Goal: Obtain resource: Download file/media

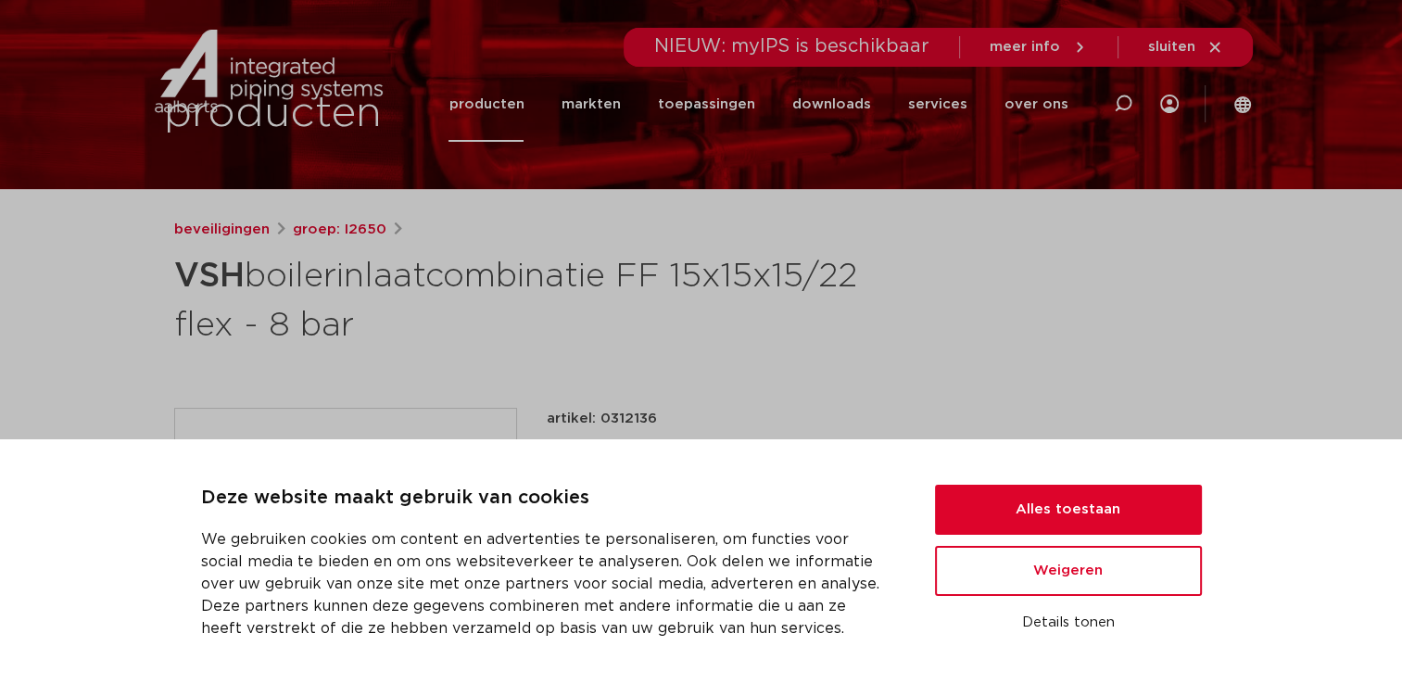
scroll to position [109, 0]
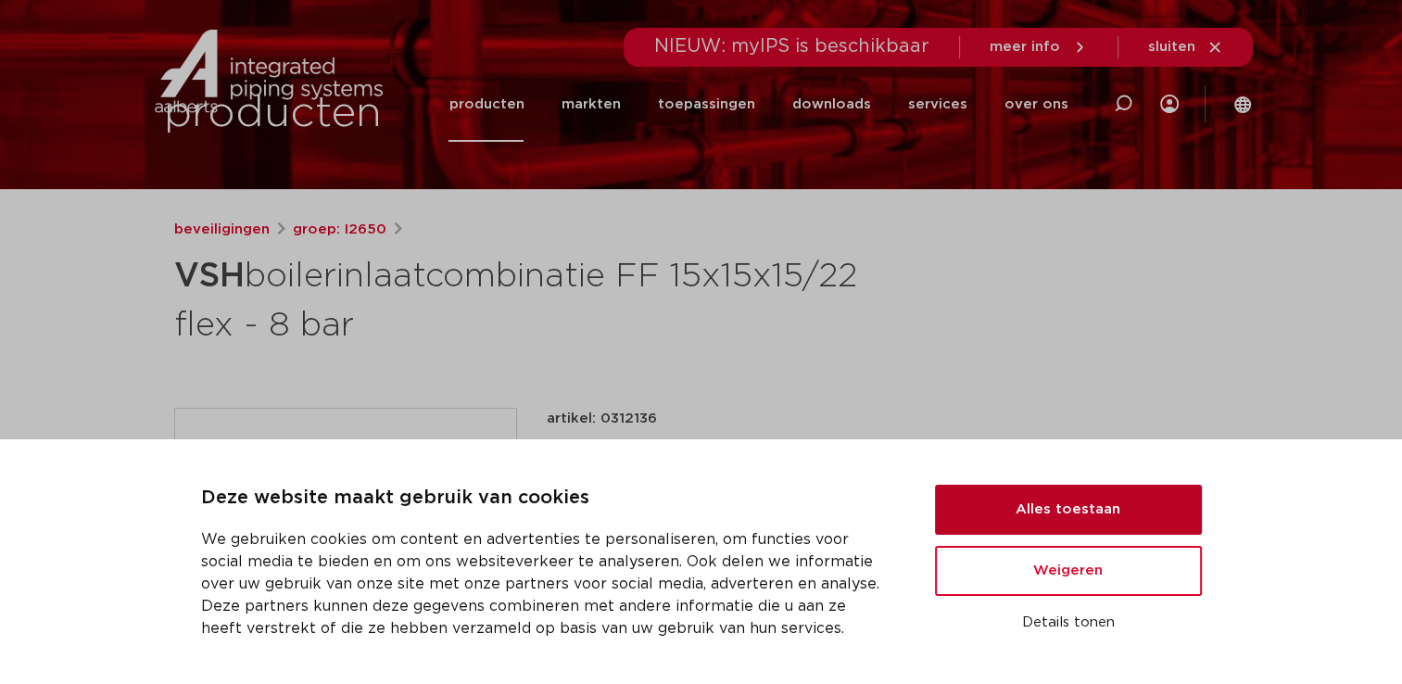
click at [1056, 494] on button "Alles toestaan" at bounding box center [1068, 510] width 267 height 50
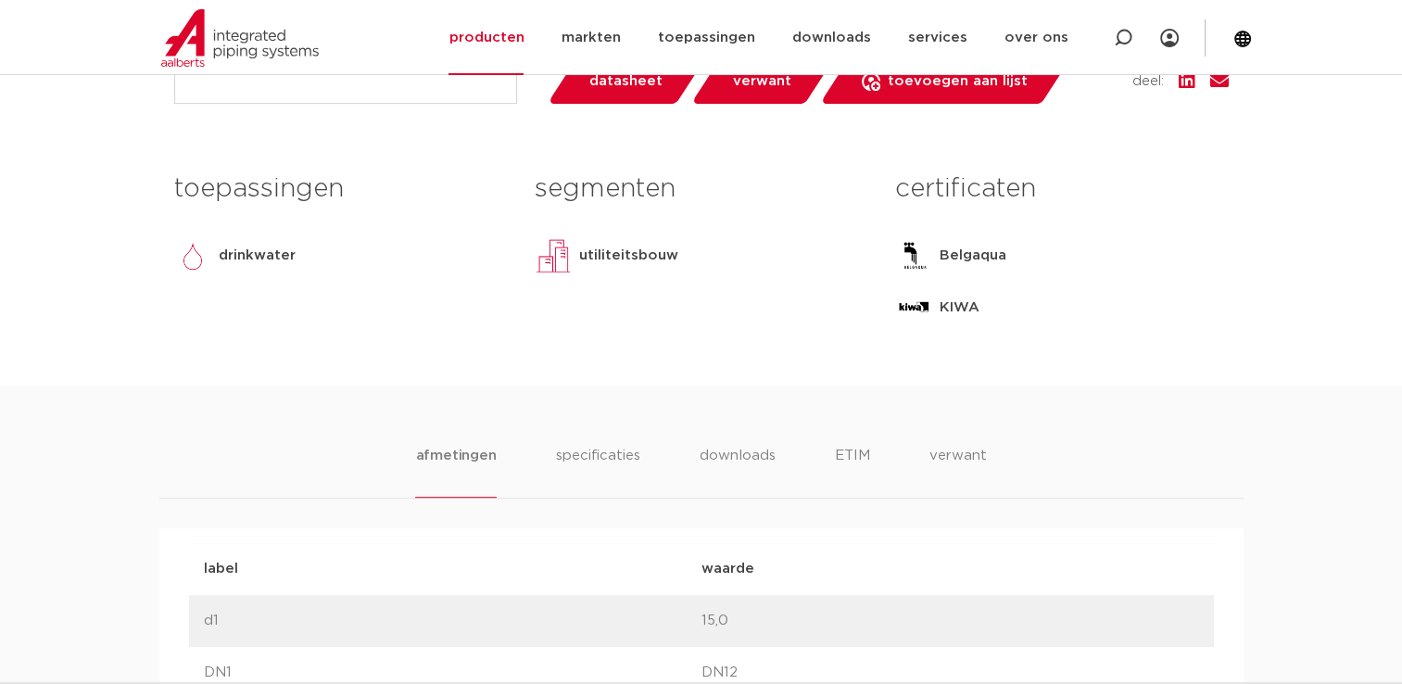
scroll to position [758, 0]
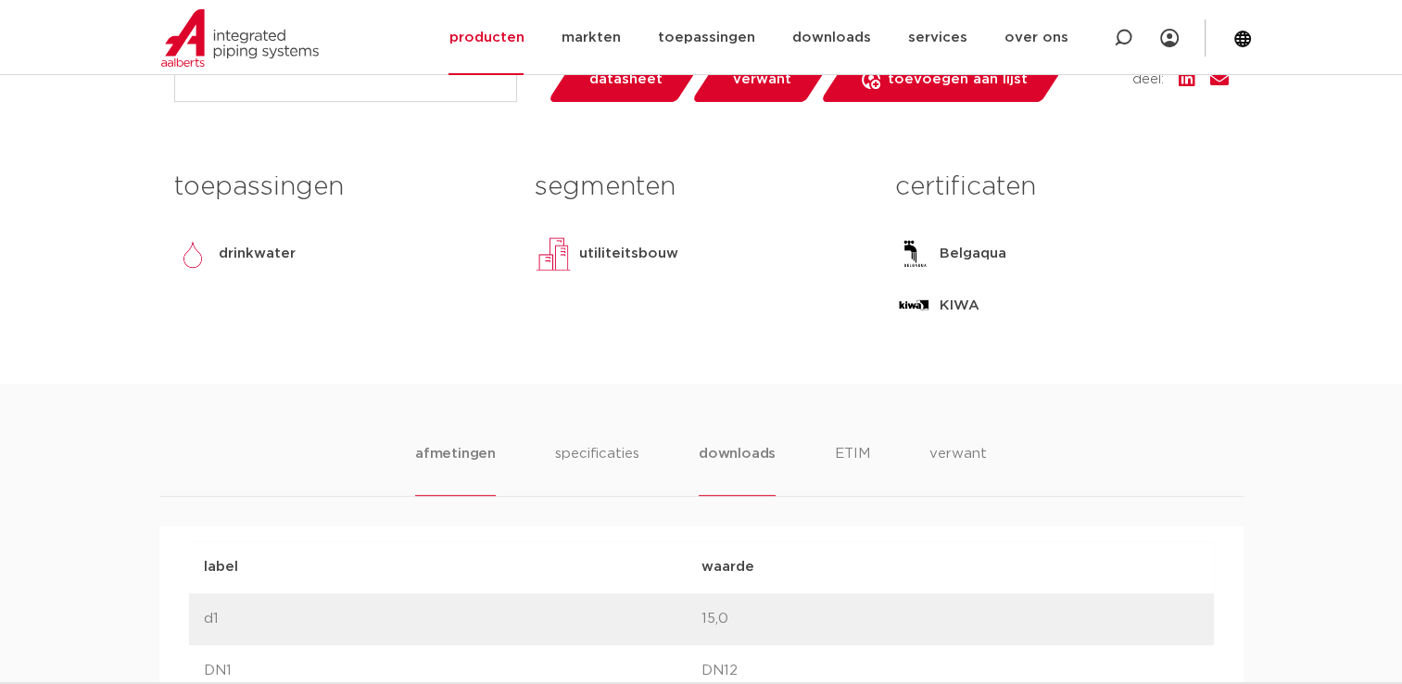
click at [742, 462] on li "downloads" at bounding box center [737, 469] width 77 height 53
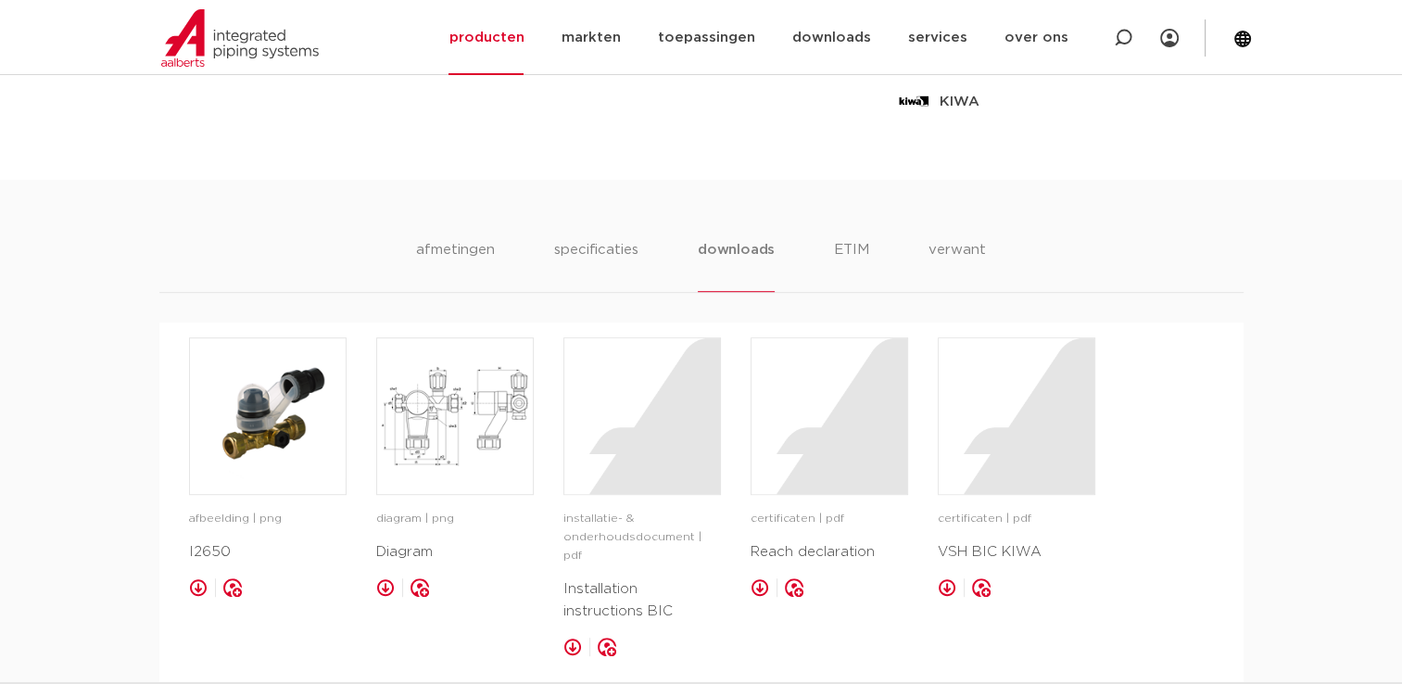
scroll to position [944, 0]
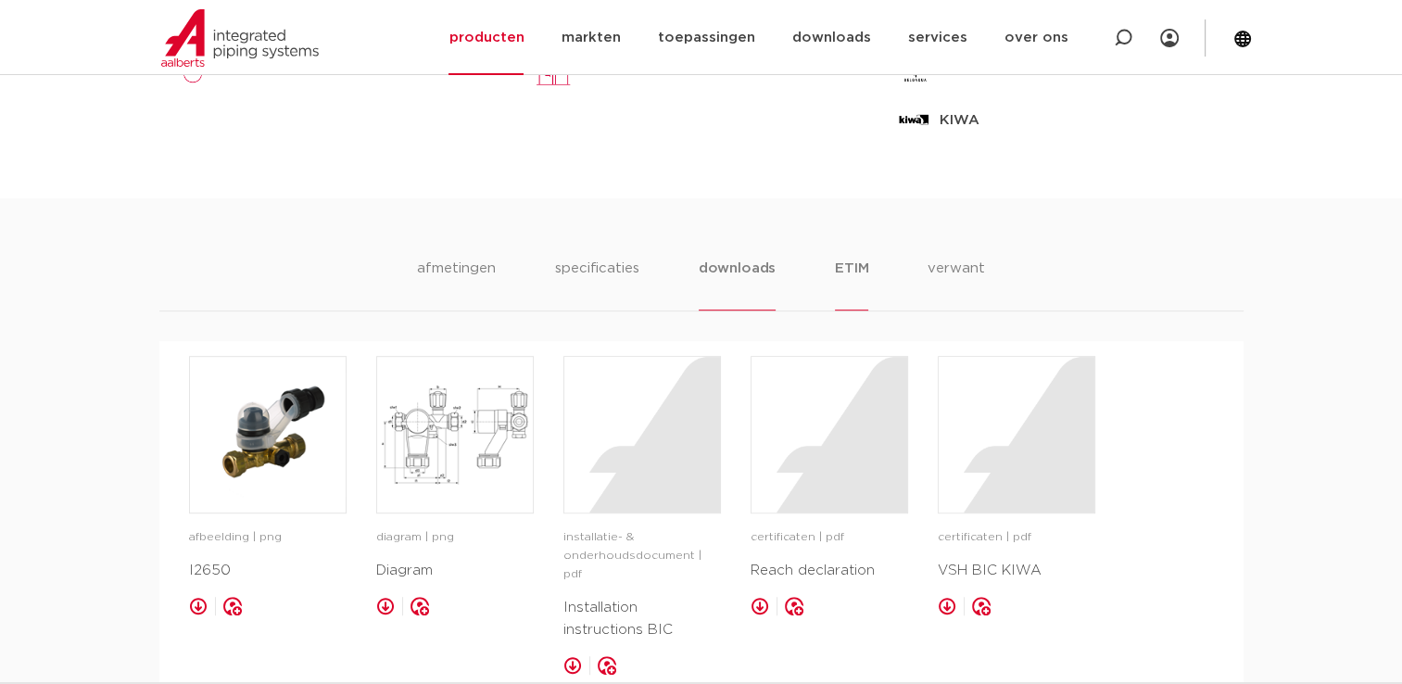
click at [846, 263] on li "ETIM" at bounding box center [851, 284] width 33 height 53
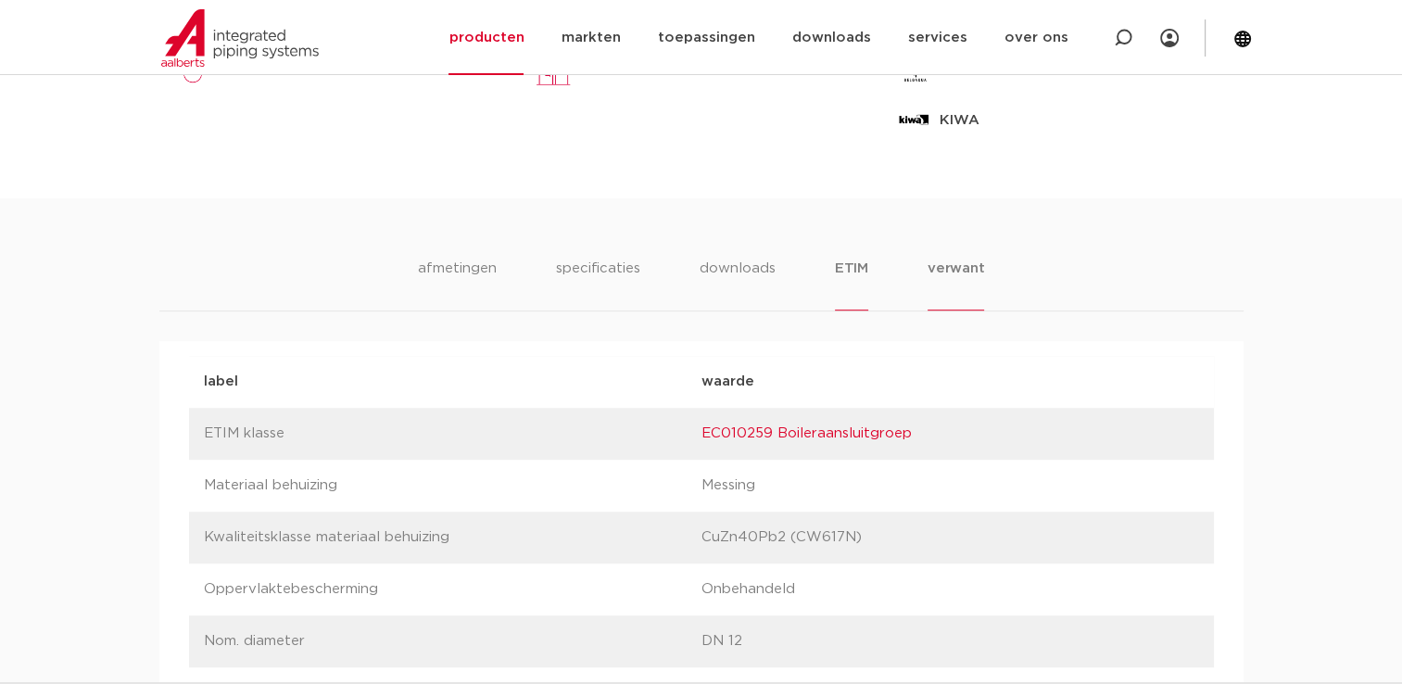
click at [947, 265] on li "verwant" at bounding box center [956, 284] width 57 height 53
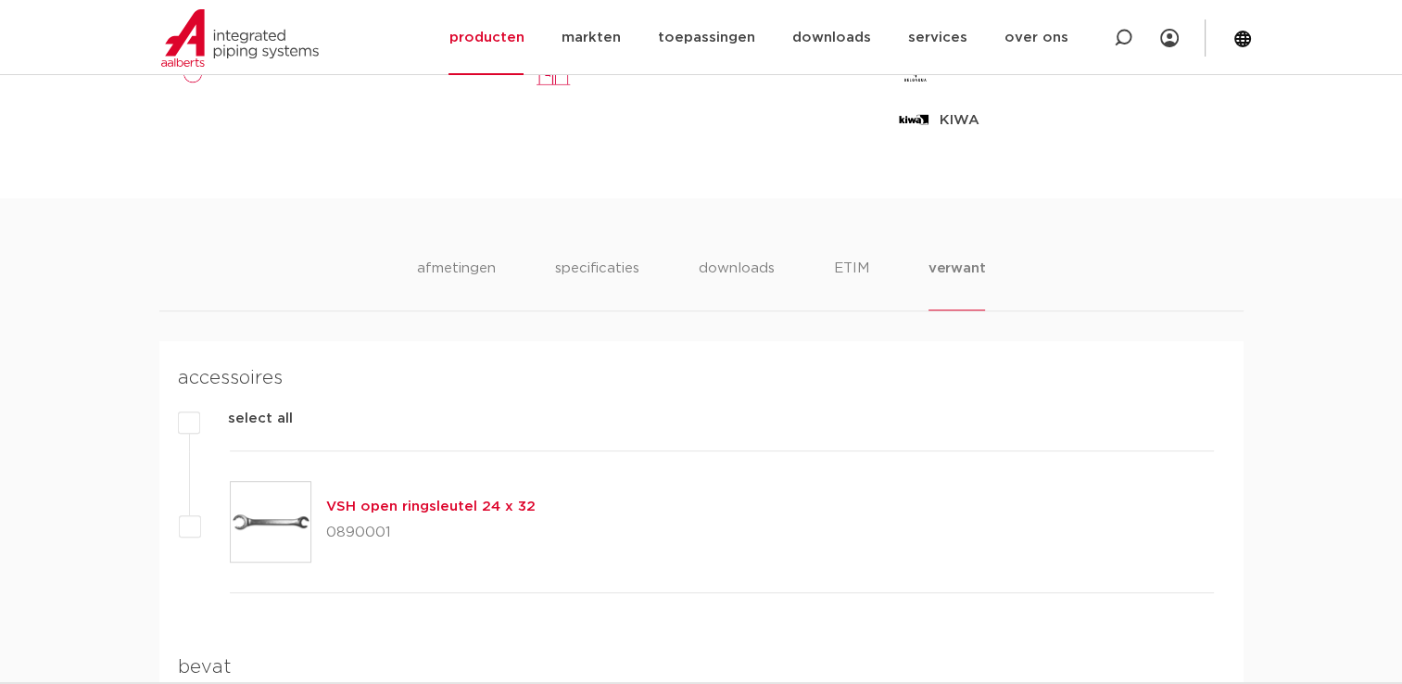
click at [889, 264] on ul "afmetingen specificaties downloads ETIM verwant" at bounding box center [701, 284] width 569 height 53
click at [840, 280] on li "ETIM" at bounding box center [851, 284] width 33 height 53
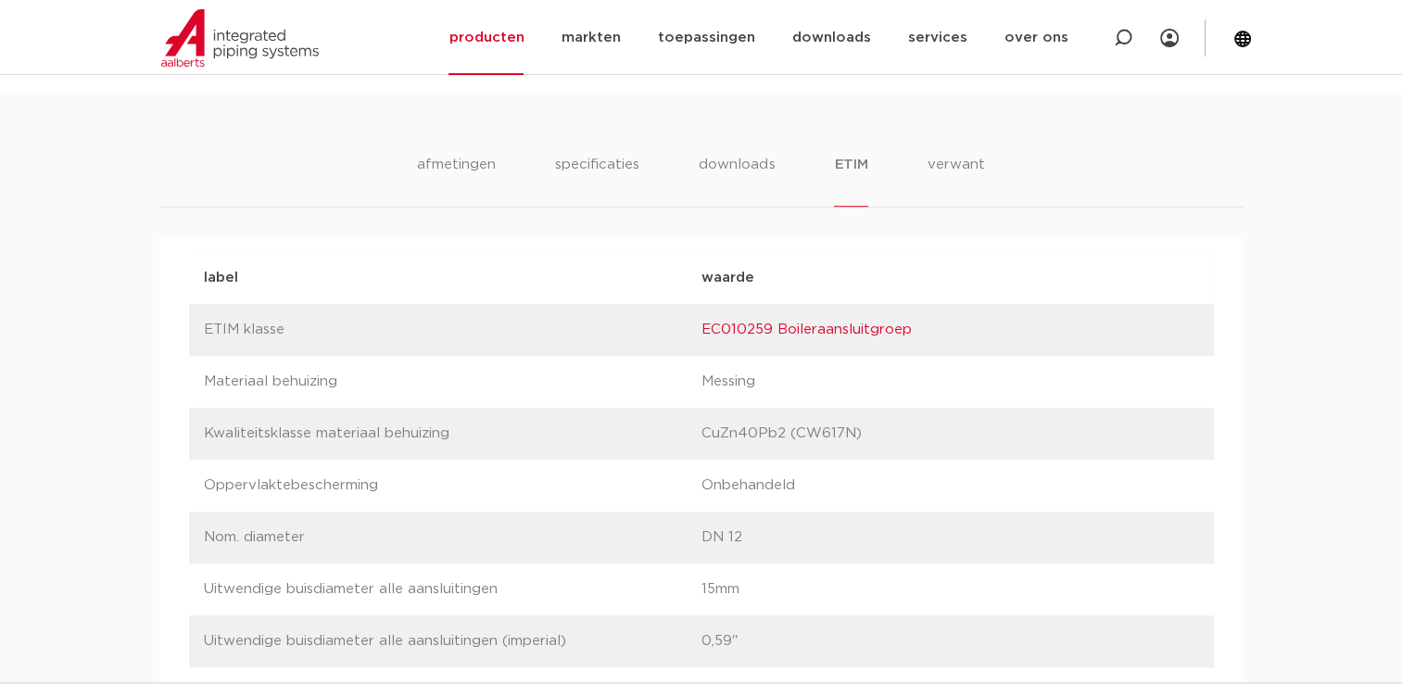
scroll to position [1036, 0]
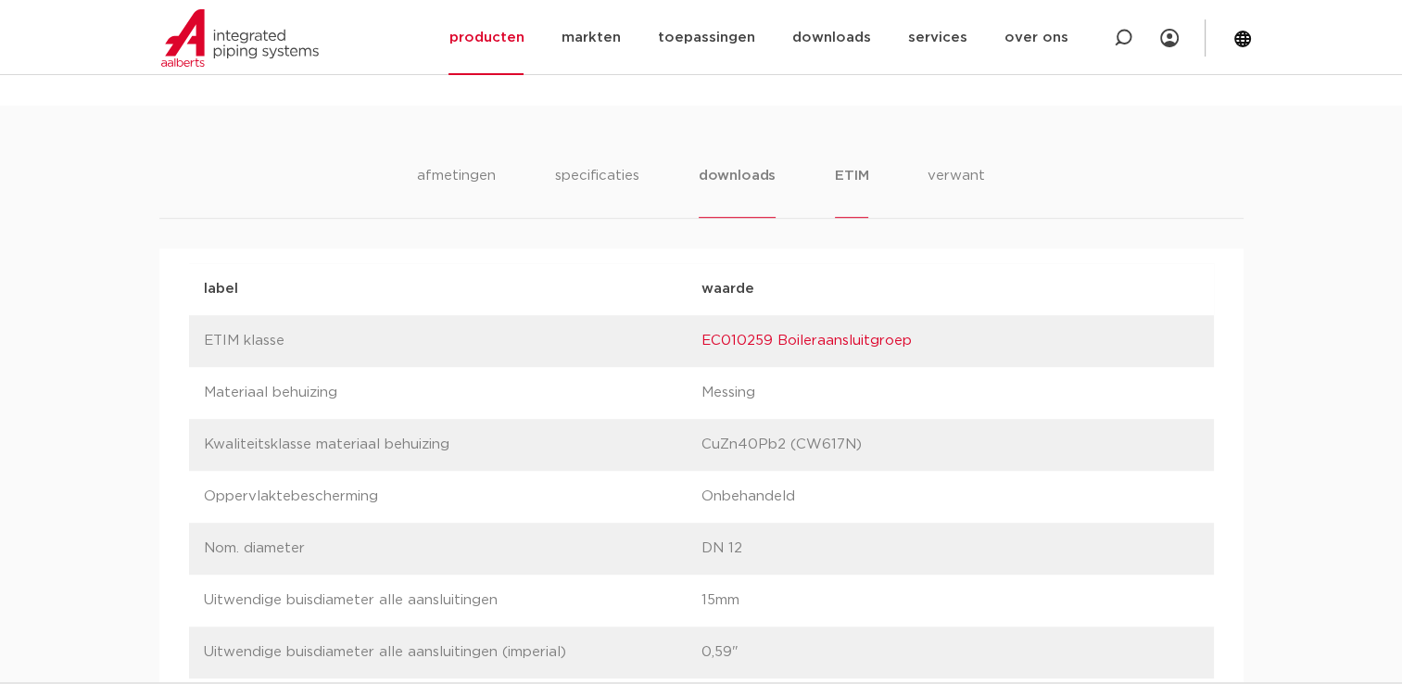
click at [748, 173] on li "downloads" at bounding box center [737, 191] width 77 height 53
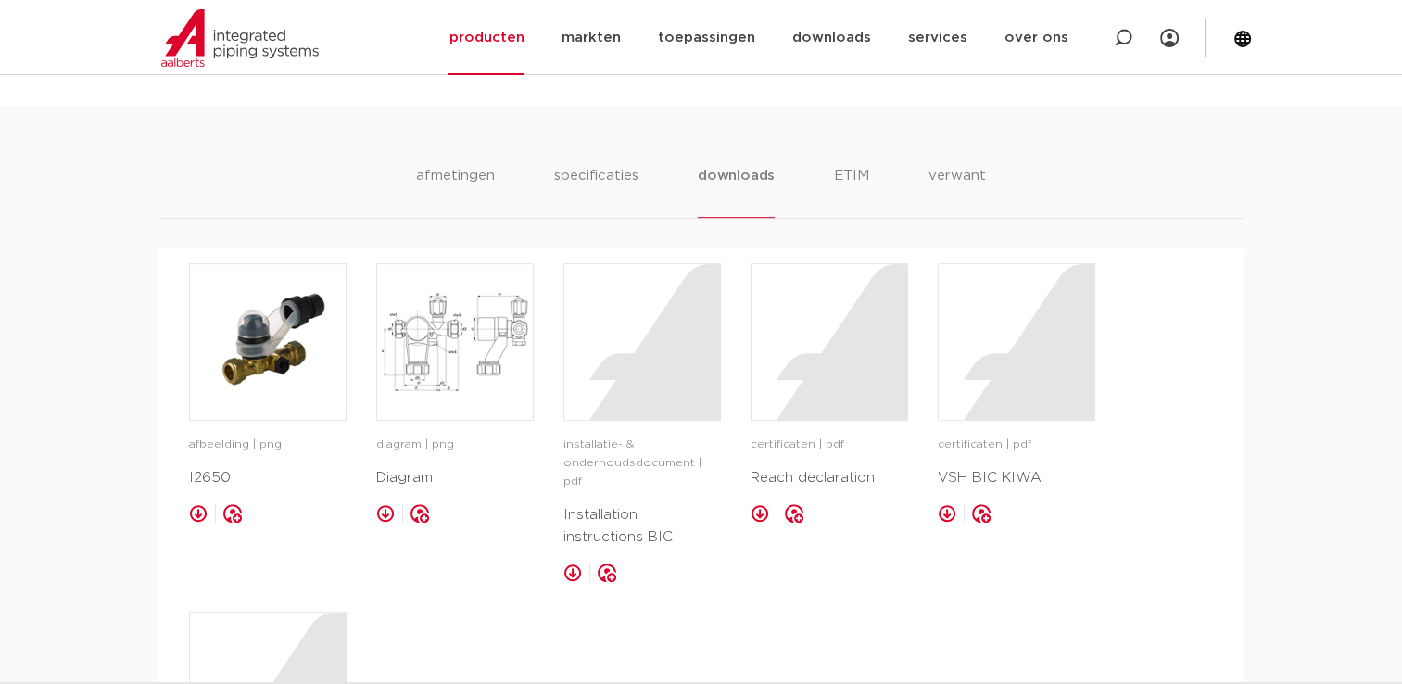
click at [651, 184] on ul "afmetingen specificaties downloads ETIM verwant" at bounding box center [701, 191] width 570 height 53
click at [643, 178] on ul "afmetingen specificaties downloads ETIM verwant" at bounding box center [701, 191] width 570 height 53
click at [622, 171] on li "specificaties" at bounding box center [595, 191] width 89 height 53
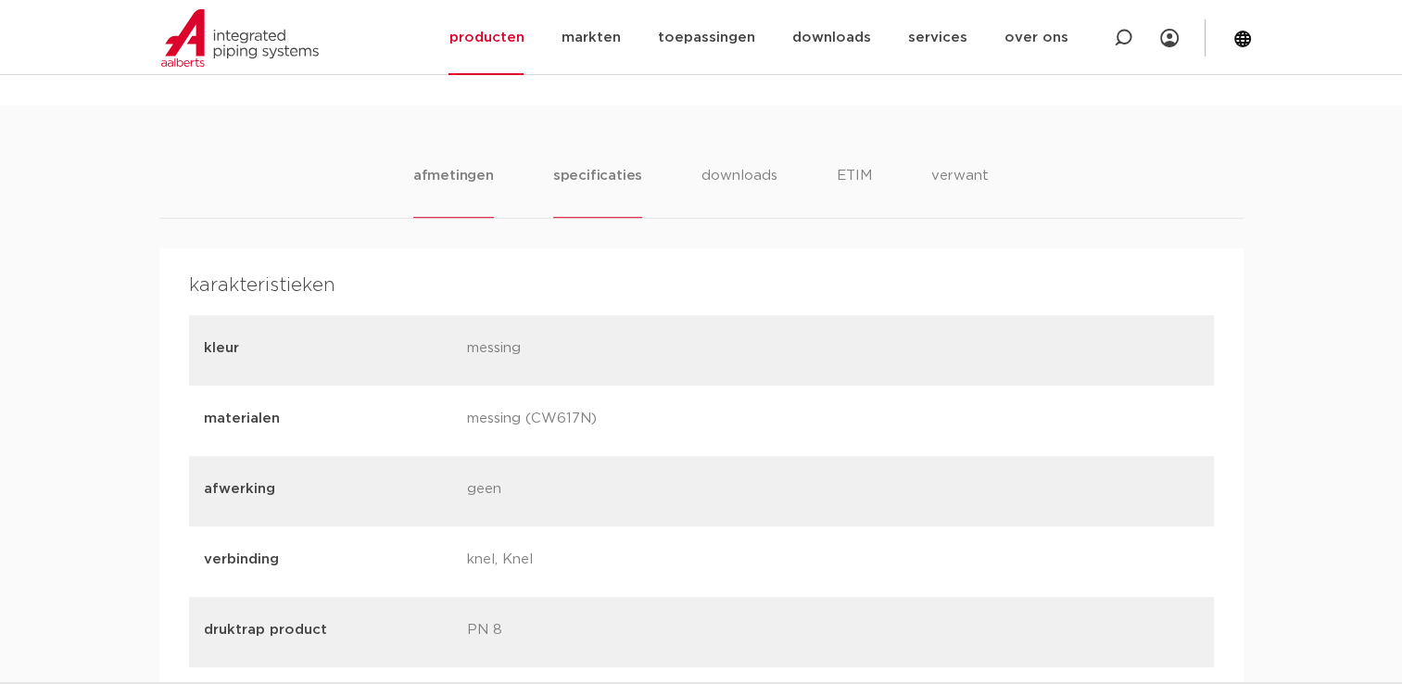
click at [467, 174] on li "afmetingen" at bounding box center [453, 191] width 81 height 53
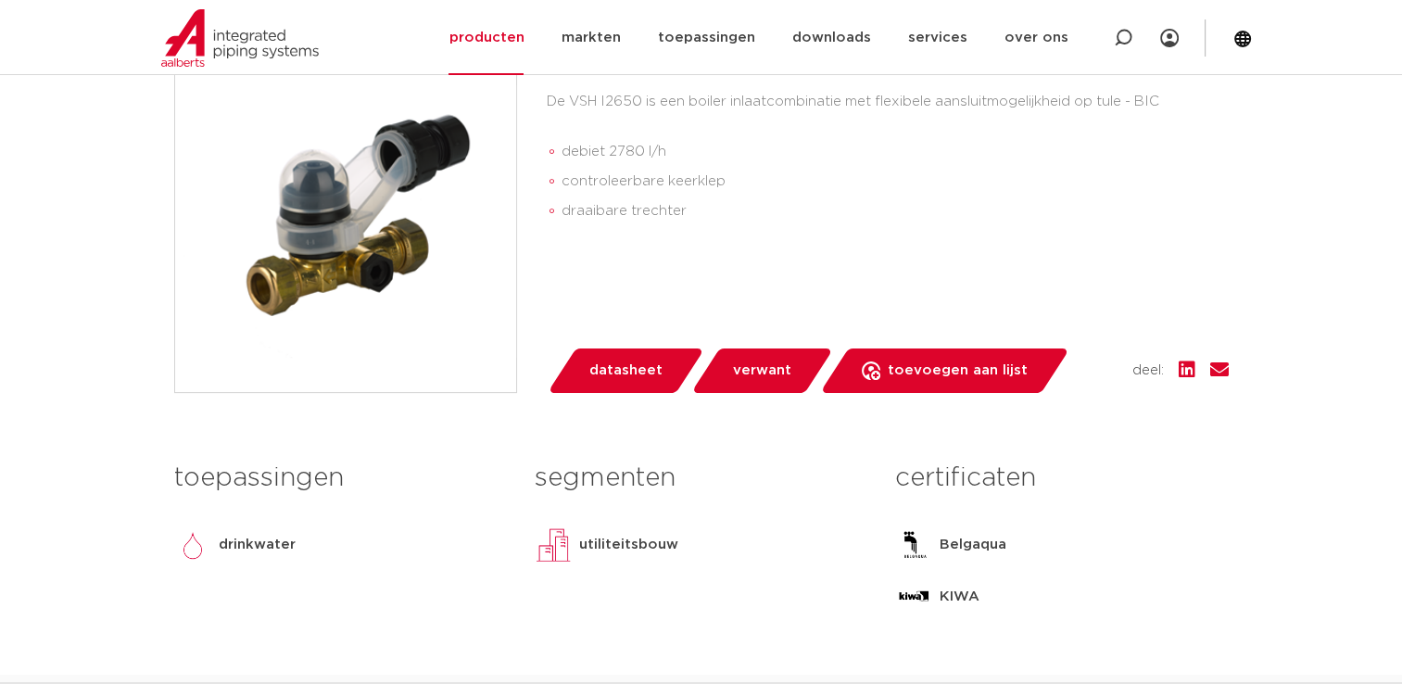
scroll to position [17, 0]
